Goal: Navigation & Orientation: Find specific page/section

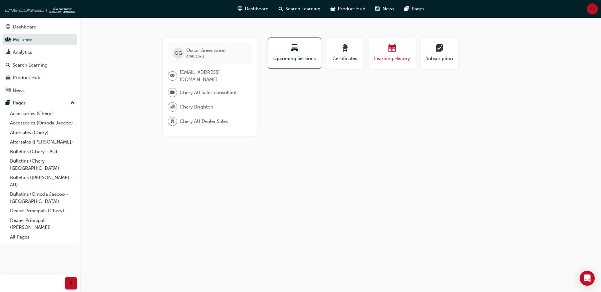
click at [394, 44] on span "calendar-icon" at bounding box center [392, 48] width 8 height 8
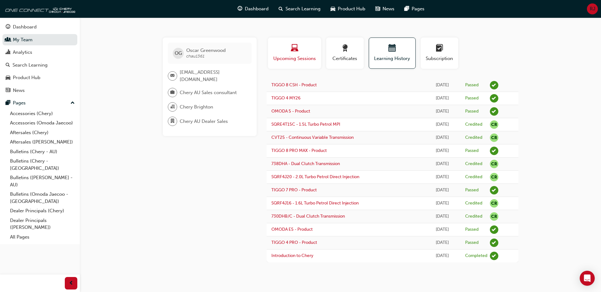
click at [296, 57] on span "Upcoming Sessions" at bounding box center [295, 58] width 44 height 7
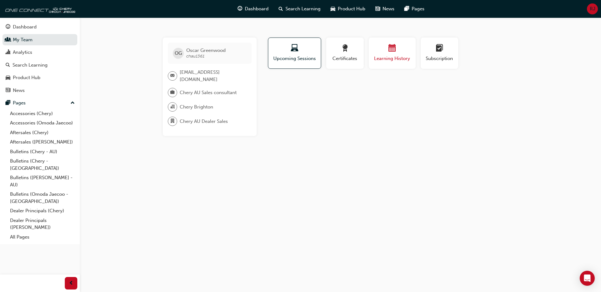
click at [379, 58] on span "Learning History" at bounding box center [392, 58] width 38 height 7
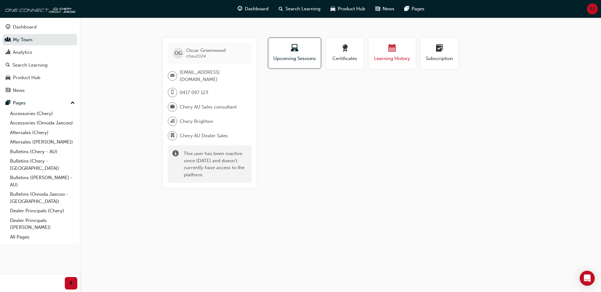
click at [379, 46] on div "button" at bounding box center [392, 49] width 38 height 10
click at [351, 52] on div "button" at bounding box center [345, 49] width 28 height 10
click at [299, 51] on div "button" at bounding box center [295, 49] width 44 height 10
click at [384, 53] on div "button" at bounding box center [392, 49] width 38 height 10
click at [445, 54] on div "button" at bounding box center [439, 49] width 28 height 10
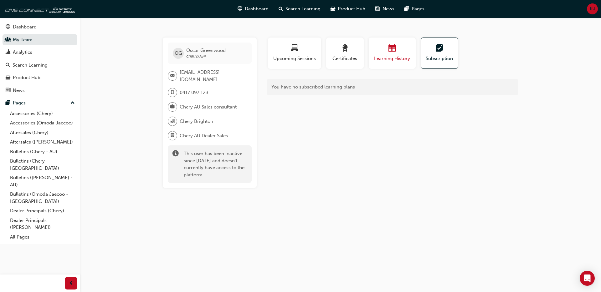
click at [399, 53] on div "button" at bounding box center [392, 49] width 38 height 10
drag, startPoint x: 340, startPoint y: 54, endPoint x: 333, endPoint y: 54, distance: 6.9
click at [340, 54] on div "button" at bounding box center [345, 49] width 28 height 10
drag, startPoint x: 298, startPoint y: 54, endPoint x: 323, endPoint y: 54, distance: 25.0
click at [299, 54] on div "Upcoming Sessions" at bounding box center [295, 53] width 44 height 18
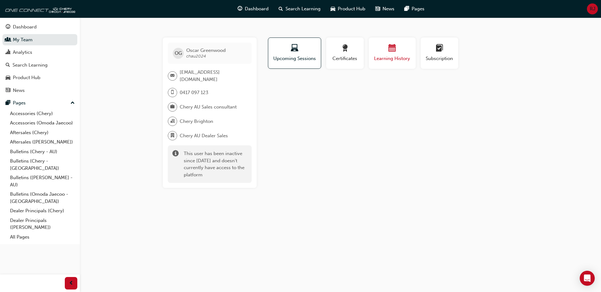
click at [394, 53] on span "calendar-icon" at bounding box center [392, 48] width 8 height 8
